Goal: Find specific page/section: Find specific page/section

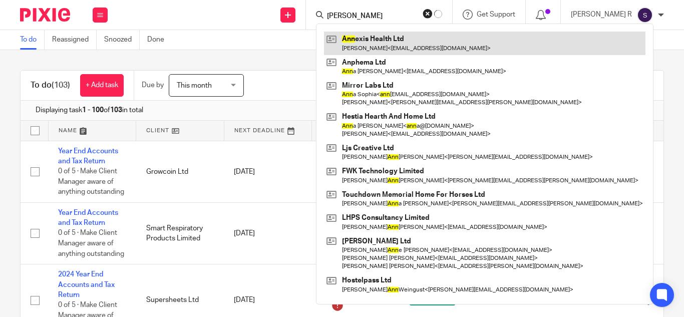
type input "anne"
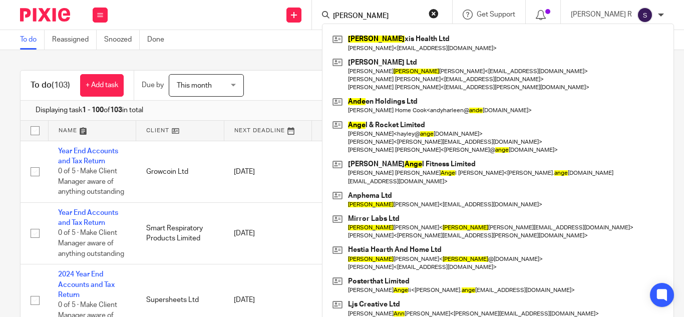
click at [325, 56] on div "To do (103) + Add task Due by This month This month Today Tomorrow This week Ne…" at bounding box center [342, 183] width 684 height 267
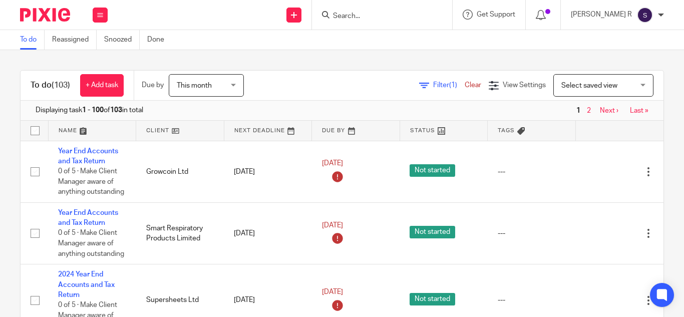
click at [382, 17] on input "Search" at bounding box center [377, 16] width 90 height 9
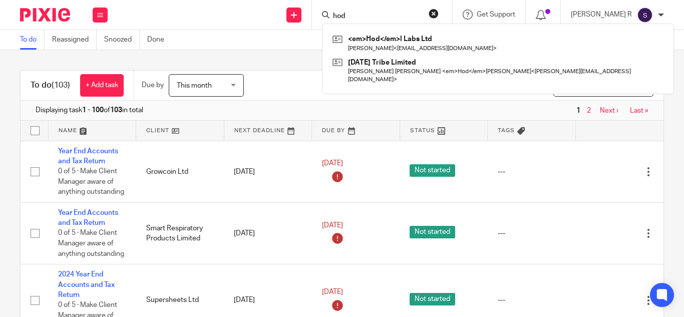
type input "hod"
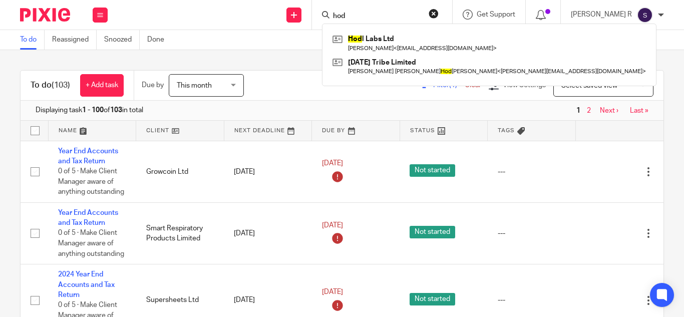
click at [325, 56] on div "To do (103) + Add task Due by This month This month Today Tomorrow This week Ne…" at bounding box center [342, 183] width 684 height 267
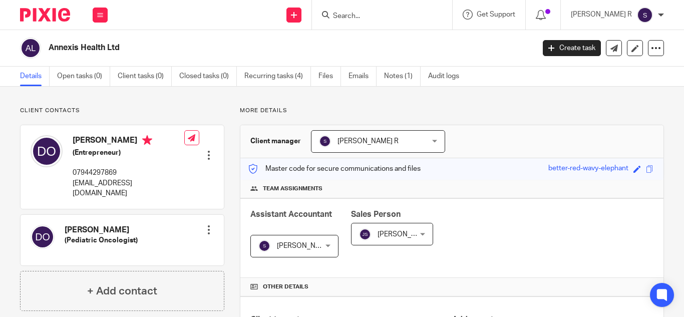
scroll to position [362, 0]
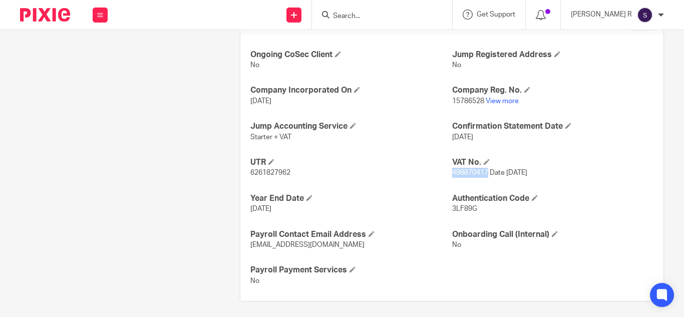
click at [483, 173] on span "498870417 Date 18th June 2025" at bounding box center [489, 172] width 75 height 7
click at [519, 150] on div "Ongoing CoSec Client No Jump Registered Address No Company Incorporated On 18 J…" at bounding box center [451, 168] width 423 height 267
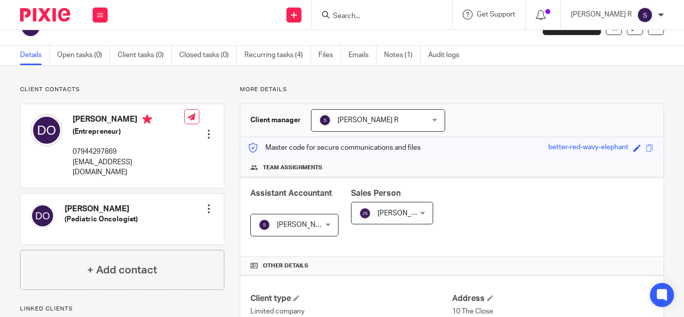
scroll to position [0, 0]
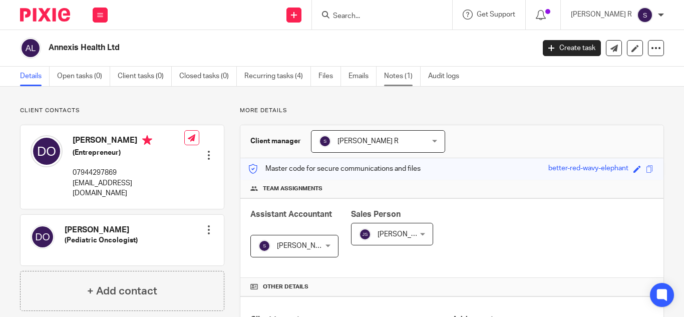
click at [400, 75] on link "Notes (1)" at bounding box center [402, 77] width 37 height 20
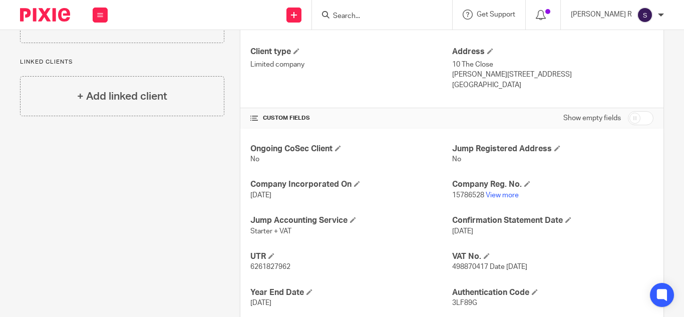
scroll to position [267, 0]
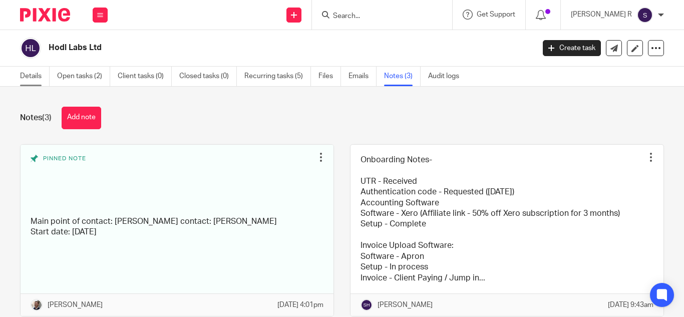
click at [32, 80] on link "Details" at bounding box center [35, 77] width 30 height 20
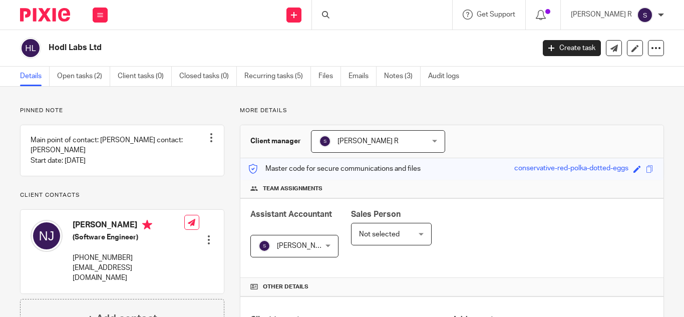
scroll to position [278, 0]
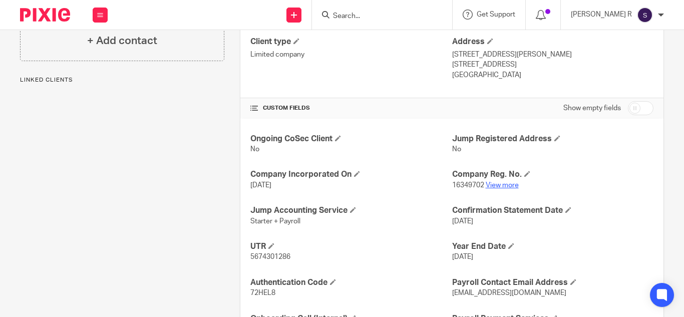
click at [496, 188] on link "View more" at bounding box center [501, 185] width 33 height 7
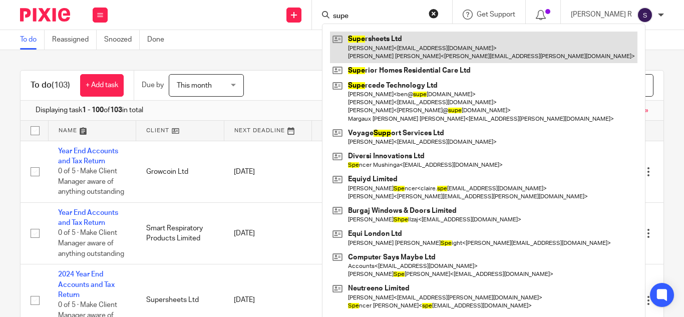
type input "supe"
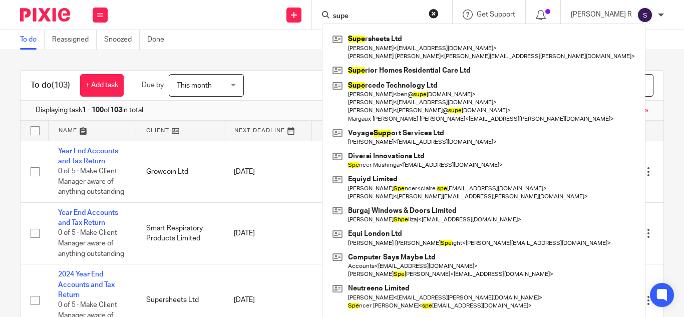
click at [323, 60] on div "To do (103) + Add task Due by This month This month [DATE] [DATE] This week Nex…" at bounding box center [342, 183] width 684 height 267
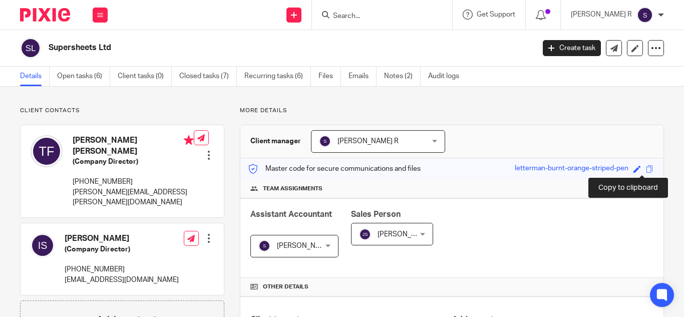
click at [645, 168] on span at bounding box center [649, 169] width 8 height 8
